Goal: Task Accomplishment & Management: Complete application form

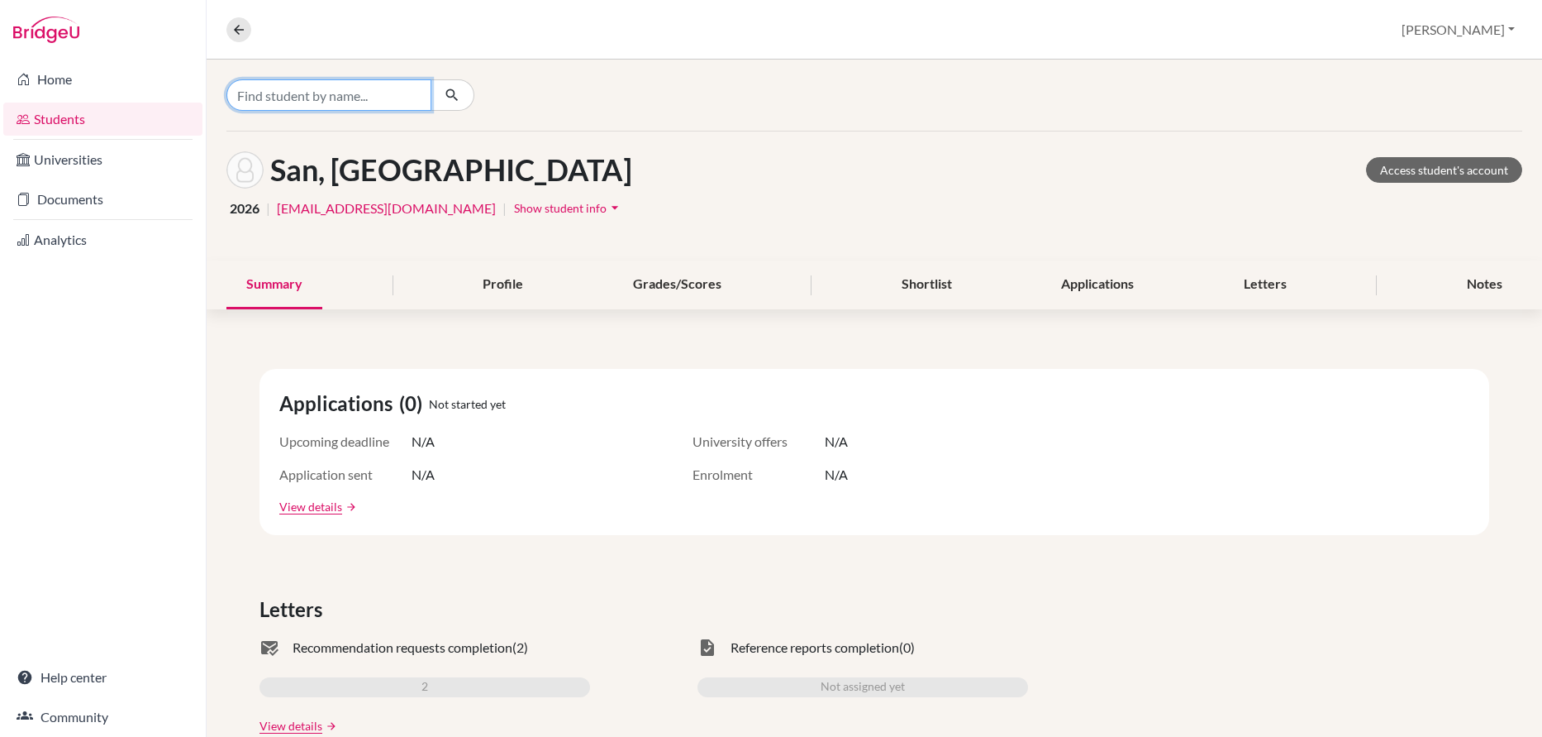
click at [369, 93] on input "Find student by name..." at bounding box center [328, 94] width 205 height 31
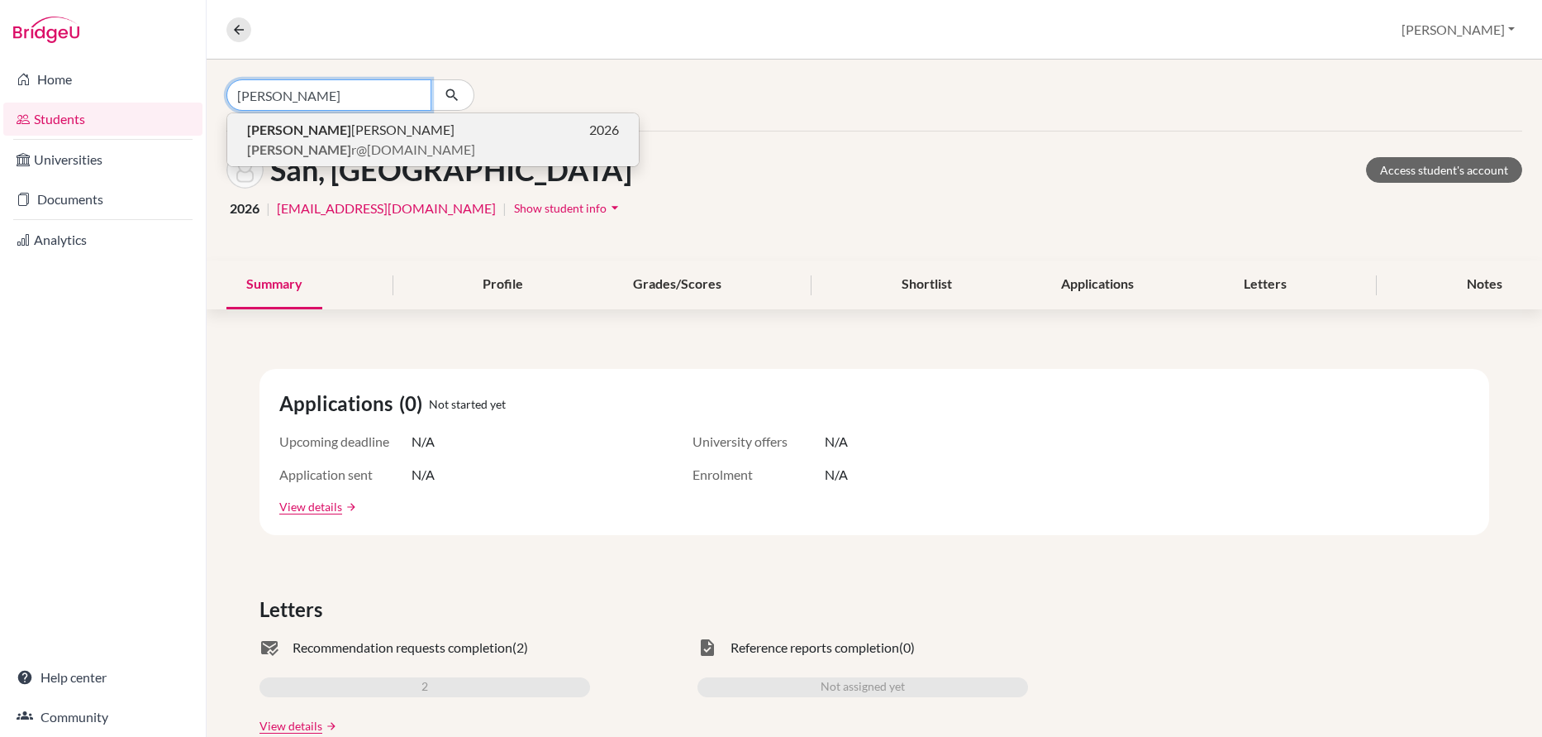
type input "[PERSON_NAME]"
click at [287, 131] on span "[PERSON_NAME]" at bounding box center [350, 130] width 207 height 20
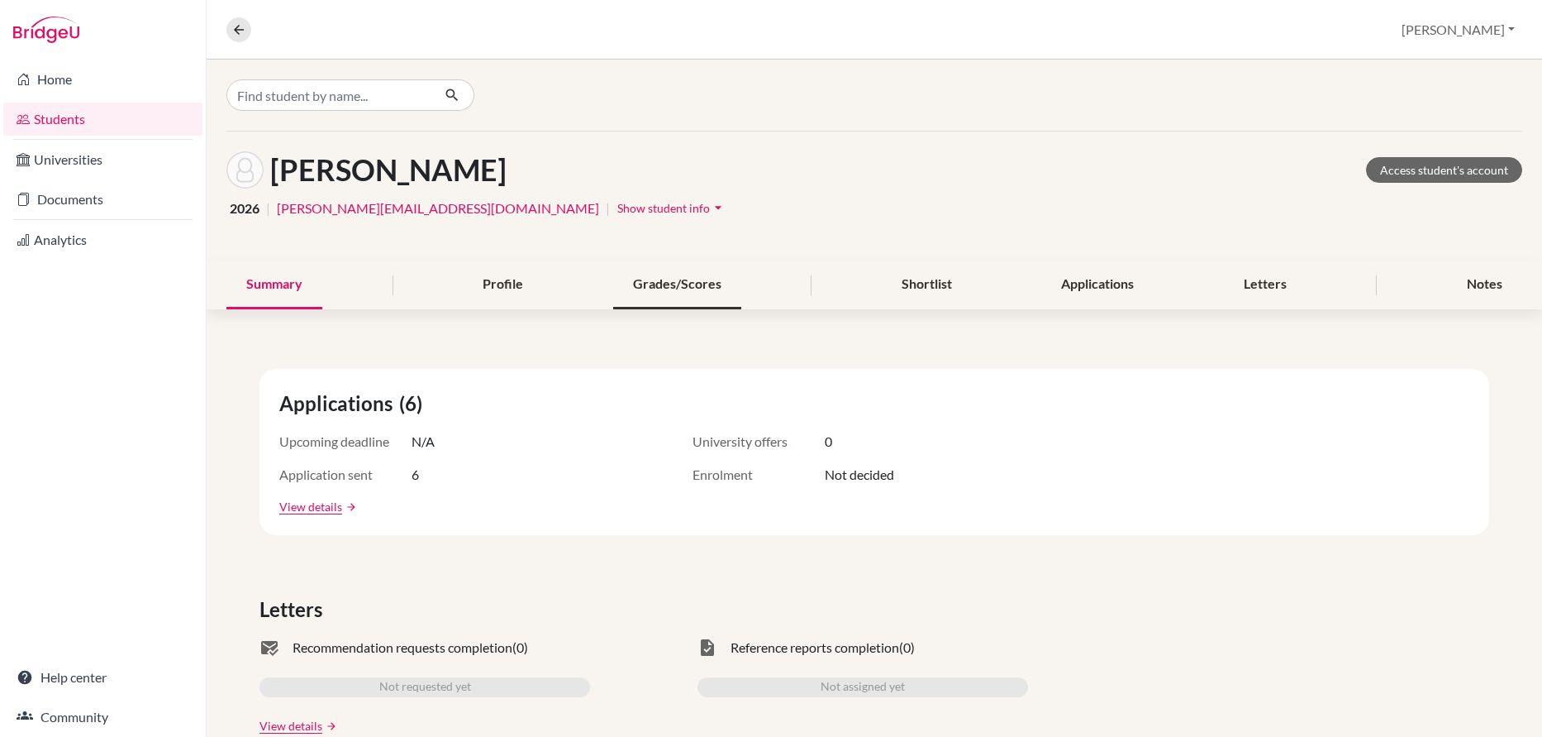
click at [660, 286] on div "Grades/Scores" at bounding box center [677, 284] width 128 height 49
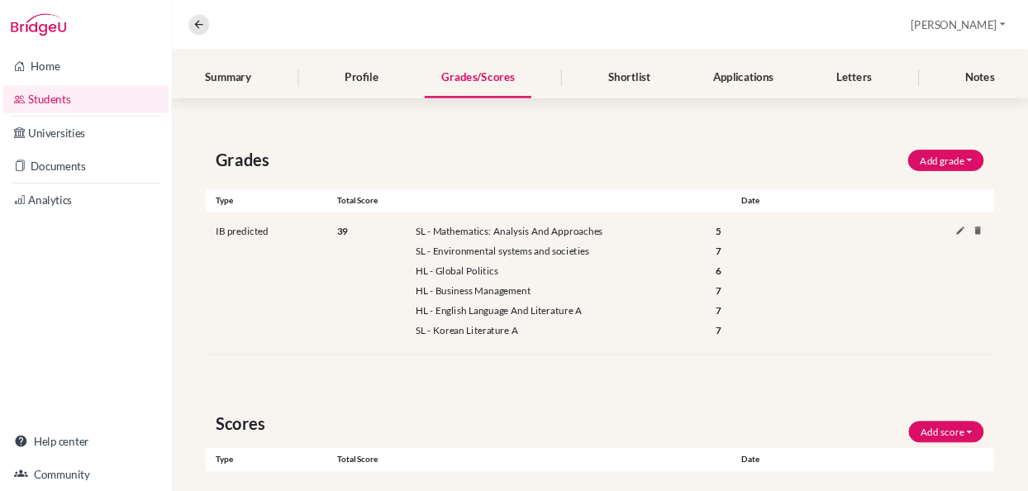
scroll to position [192, 0]
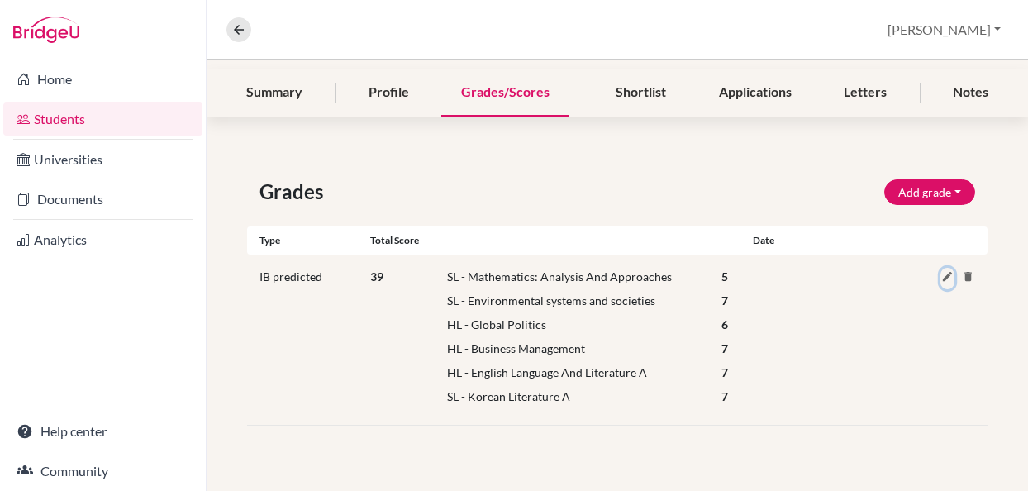
click at [947, 274] on icon at bounding box center [947, 276] width 12 height 12
select select "159"
select select "5"
select select "257"
select select "7"
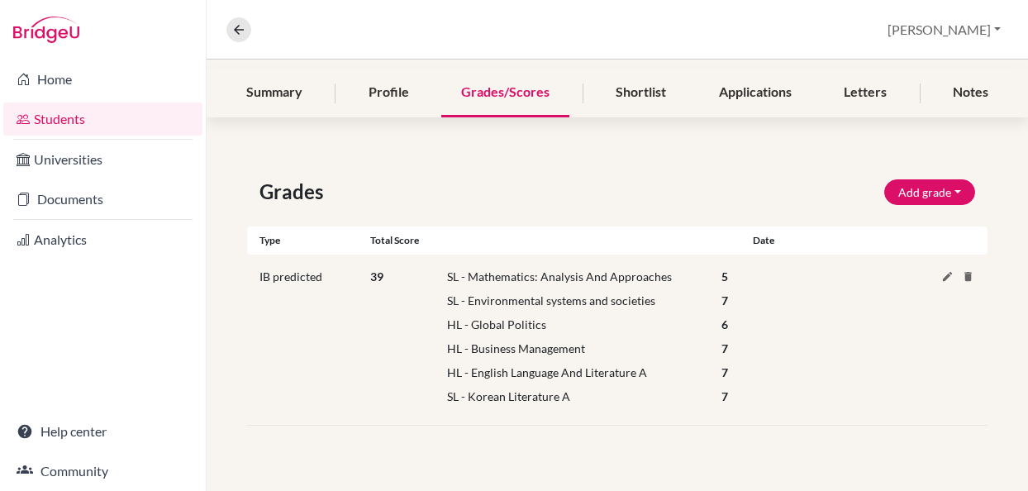
select select "HL"
select select "102"
select select "6"
select select "HL"
select select "25"
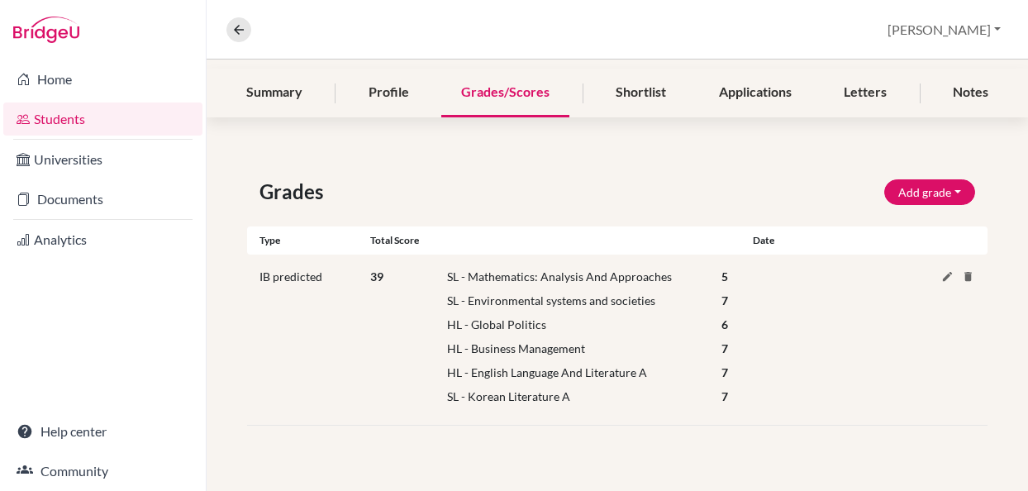
select select "7"
select select "HL"
select select "69"
select select "7"
select select "144"
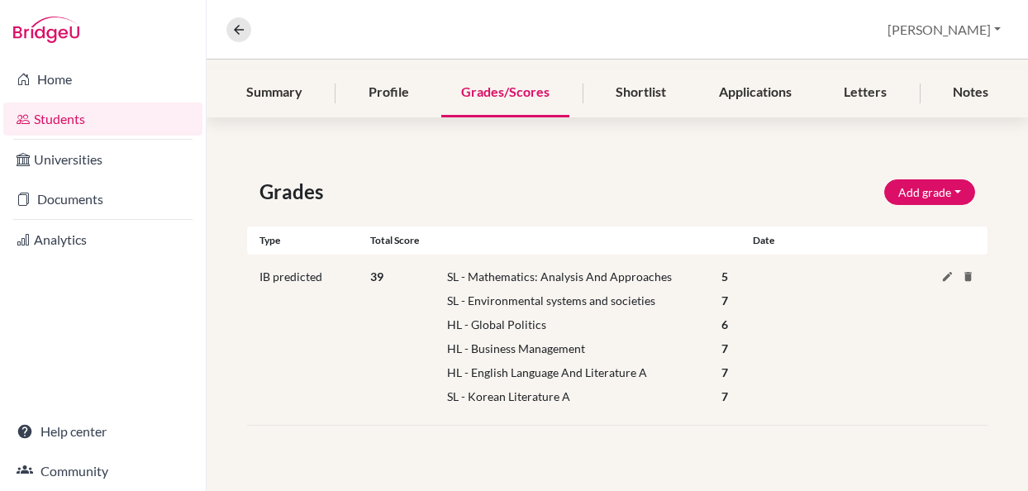
select select "7"
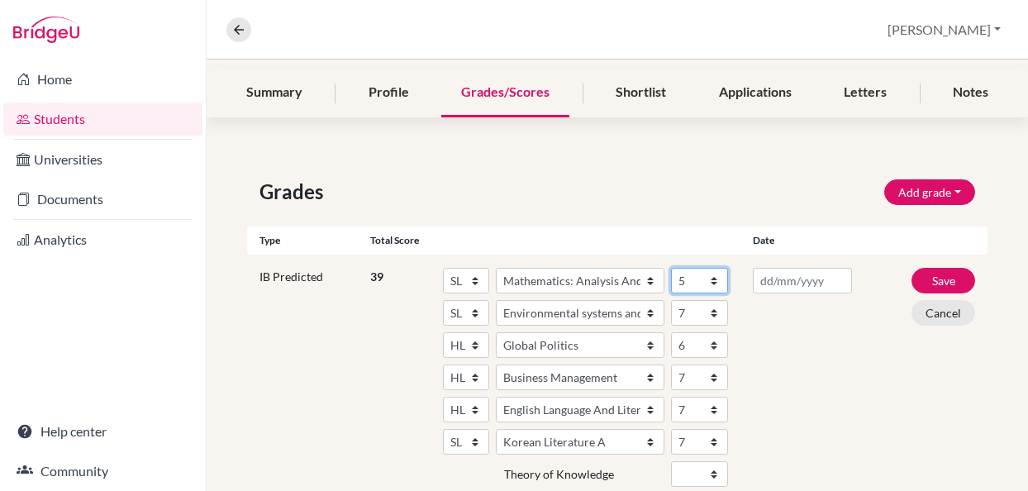
click at [714, 279] on select "1 2 3 4 5 6 7" at bounding box center [699, 281] width 57 height 26
select select "6"
click at [938, 279] on button "Save" at bounding box center [944, 281] width 64 height 26
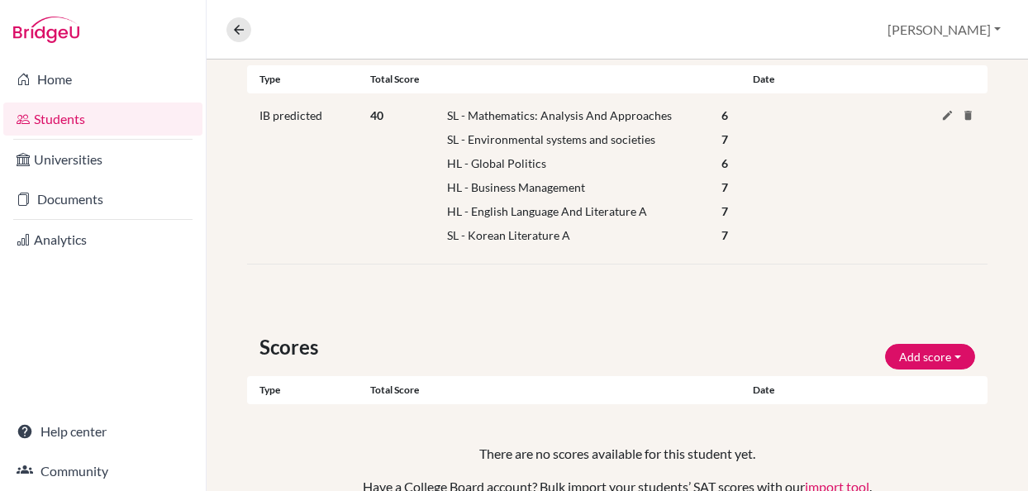
scroll to position [297, 0]
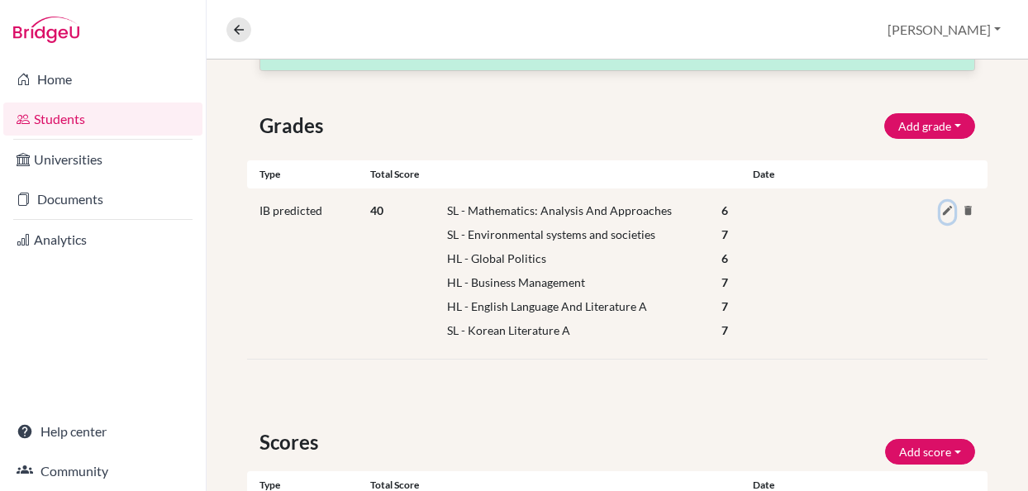
click at [946, 207] on icon at bounding box center [947, 210] width 12 height 12
select select "159"
select select "6"
select select "257"
select select "7"
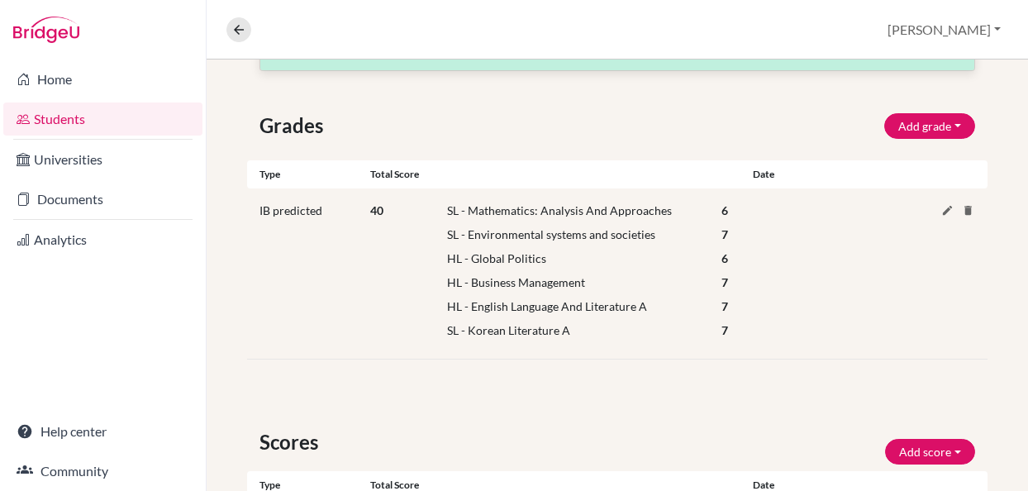
select select "HL"
select select "102"
select select "6"
select select "HL"
select select "25"
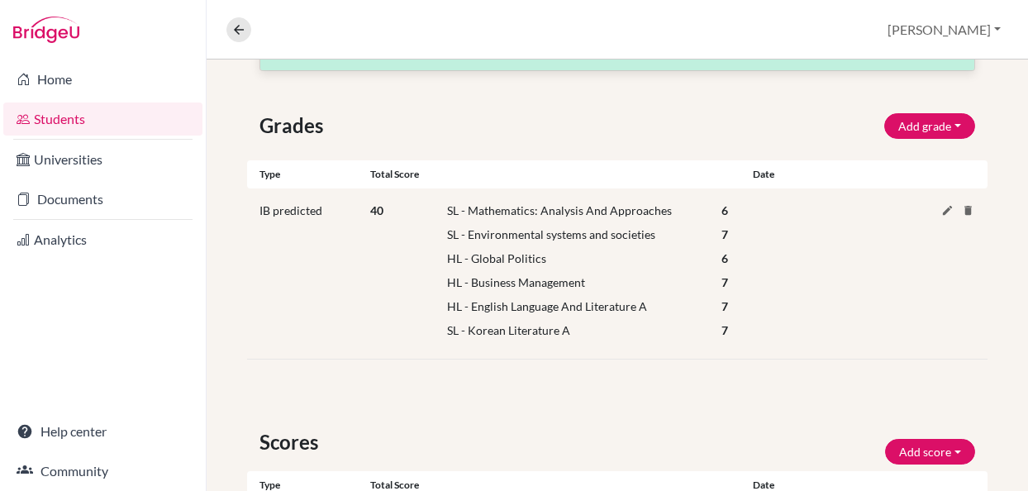
select select "7"
select select "HL"
select select "69"
select select "7"
select select "144"
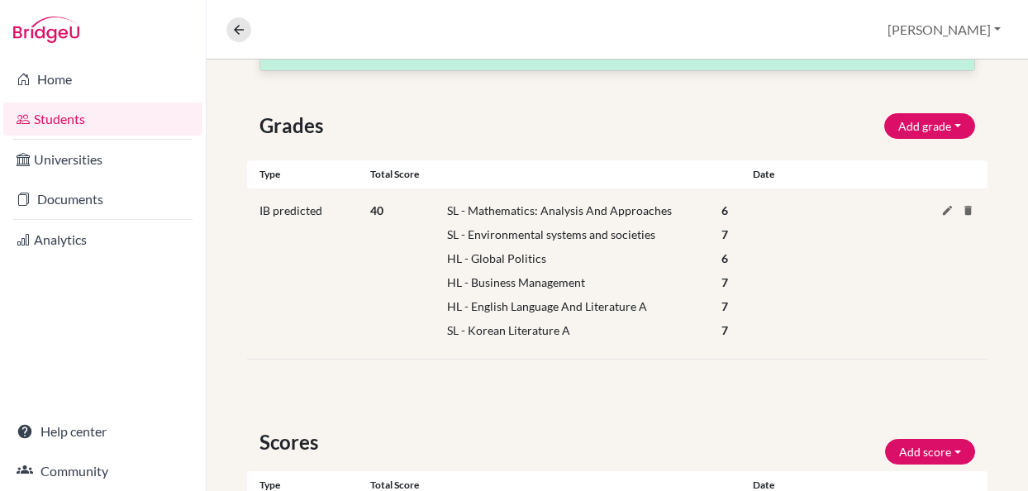
select select "7"
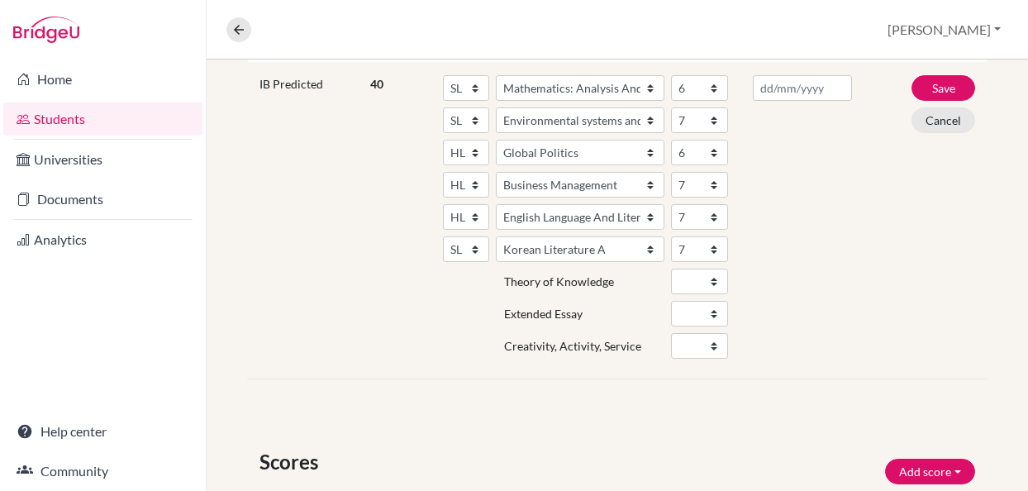
scroll to position [431, 0]
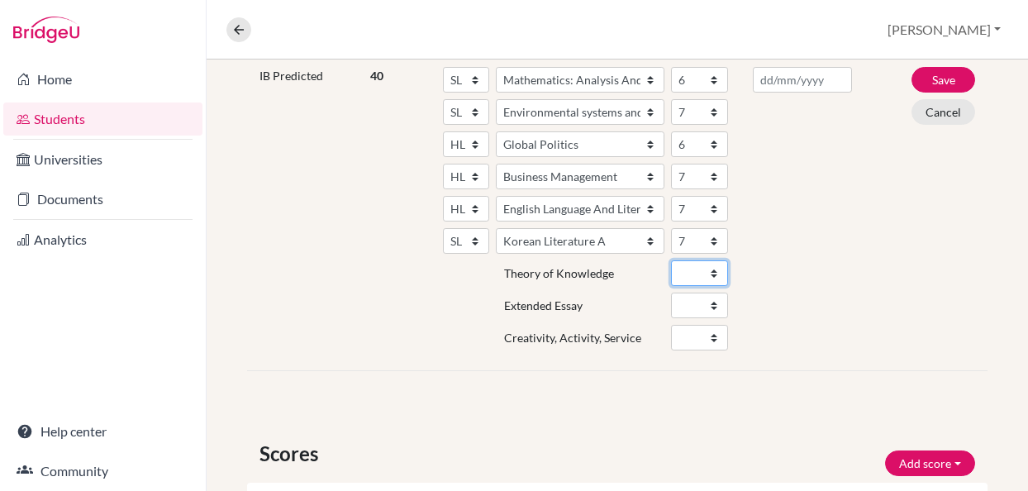
click at [714, 274] on select "A B C D E" at bounding box center [699, 273] width 57 height 26
select select "B"
click at [700, 304] on select "A B C D E" at bounding box center [699, 306] width 57 height 26
select select "B"
click at [792, 285] on div at bounding box center [802, 212] width 123 height 290
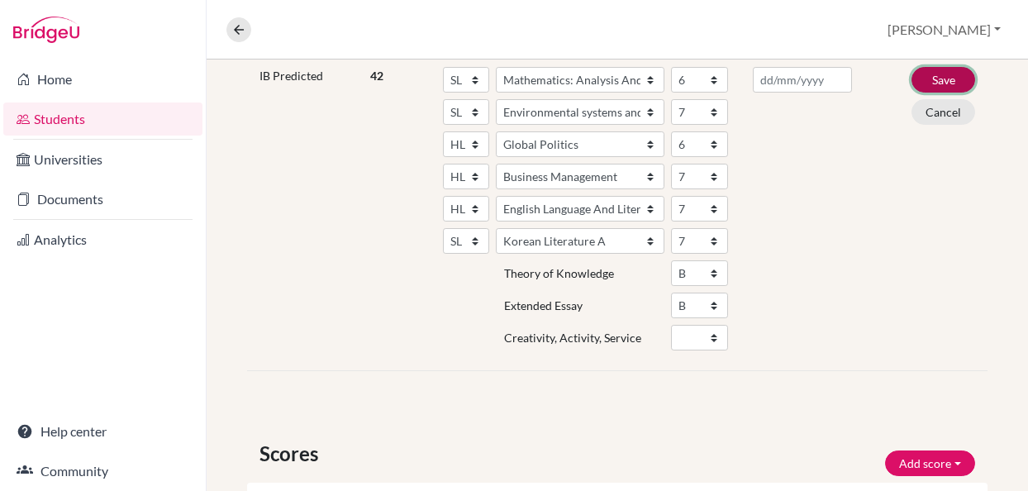
click at [934, 78] on button "Save" at bounding box center [944, 80] width 64 height 26
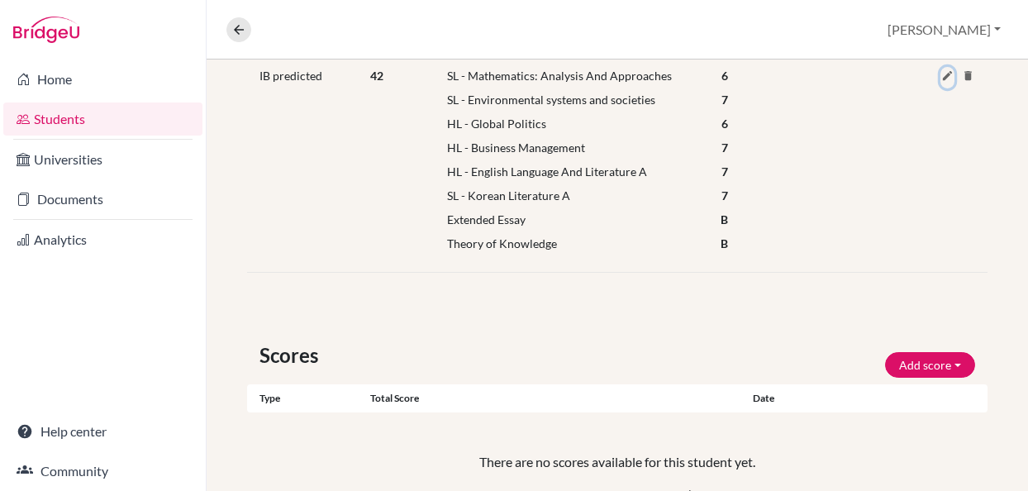
click at [946, 77] on icon at bounding box center [947, 75] width 12 height 12
select select "159"
select select "6"
select select "257"
select select "7"
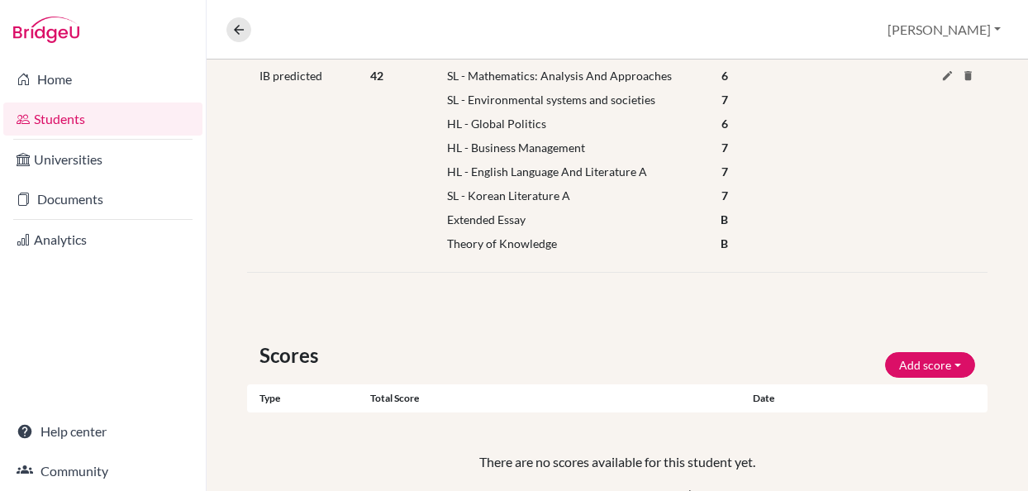
select select "HL"
select select "102"
select select "6"
select select "HL"
select select "25"
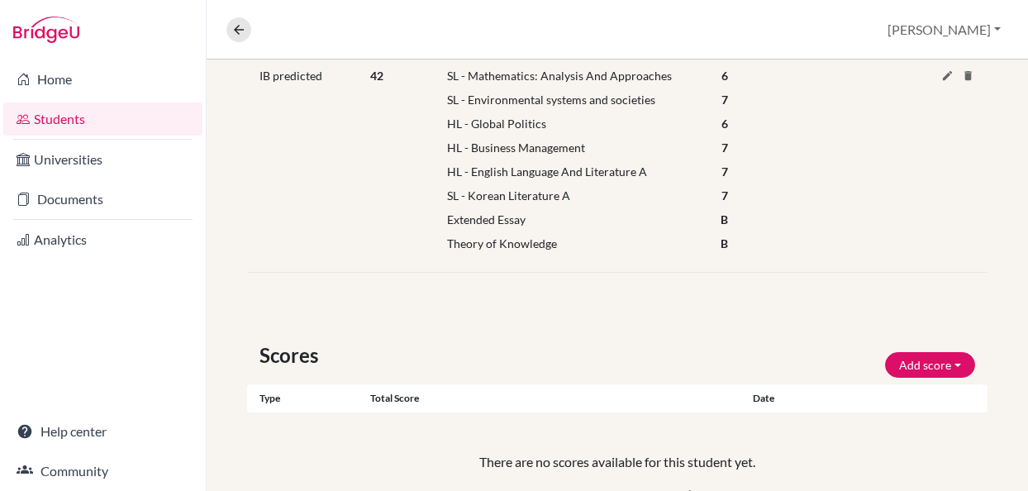
select select "7"
select select "HL"
select select "69"
select select "7"
select select "144"
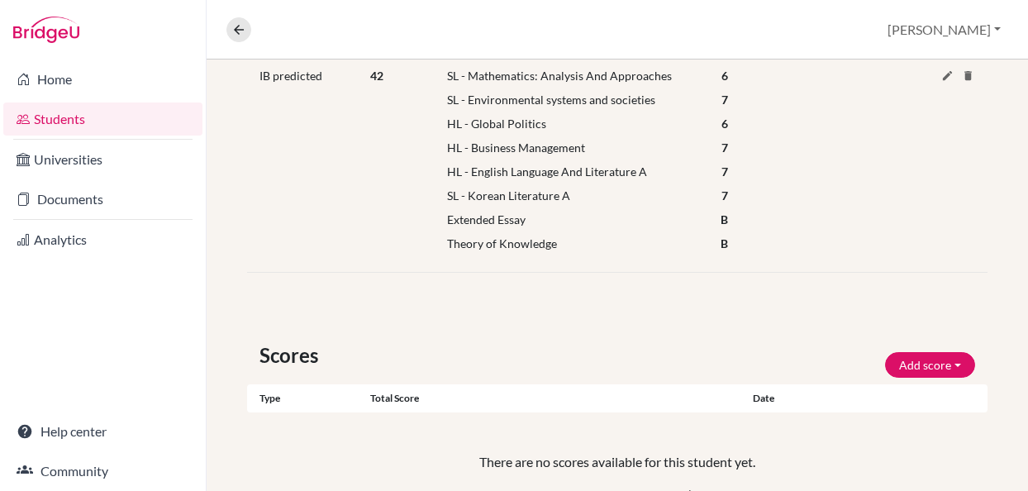
select select "7"
select select "B"
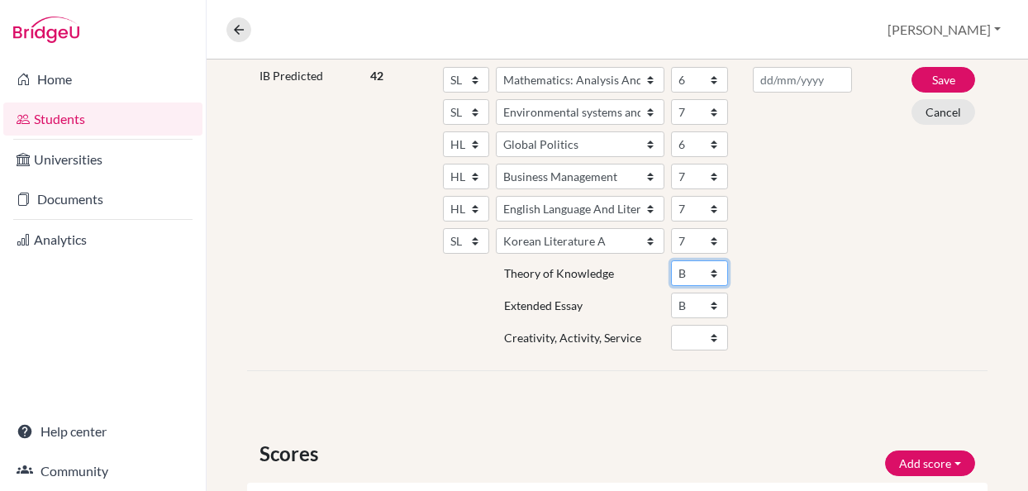
click at [716, 270] on select "A B C D E" at bounding box center [699, 273] width 57 height 26
click at [714, 269] on select "A B C D E" at bounding box center [699, 273] width 57 height 26
select select "B"
click at [717, 341] on select "Fail Pass" at bounding box center [699, 338] width 57 height 26
select select "Pass"
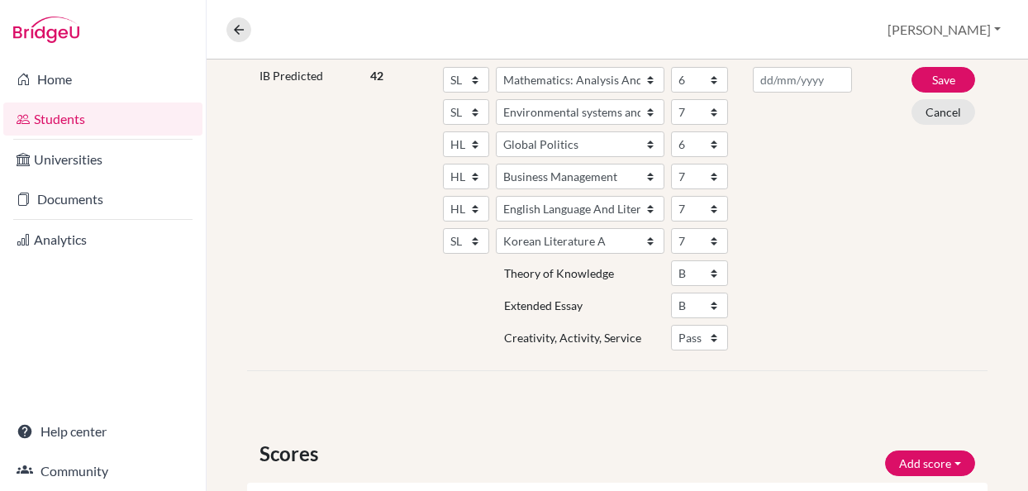
click at [847, 275] on div at bounding box center [802, 212] width 123 height 290
